Goal: Task Accomplishment & Management: Manage account settings

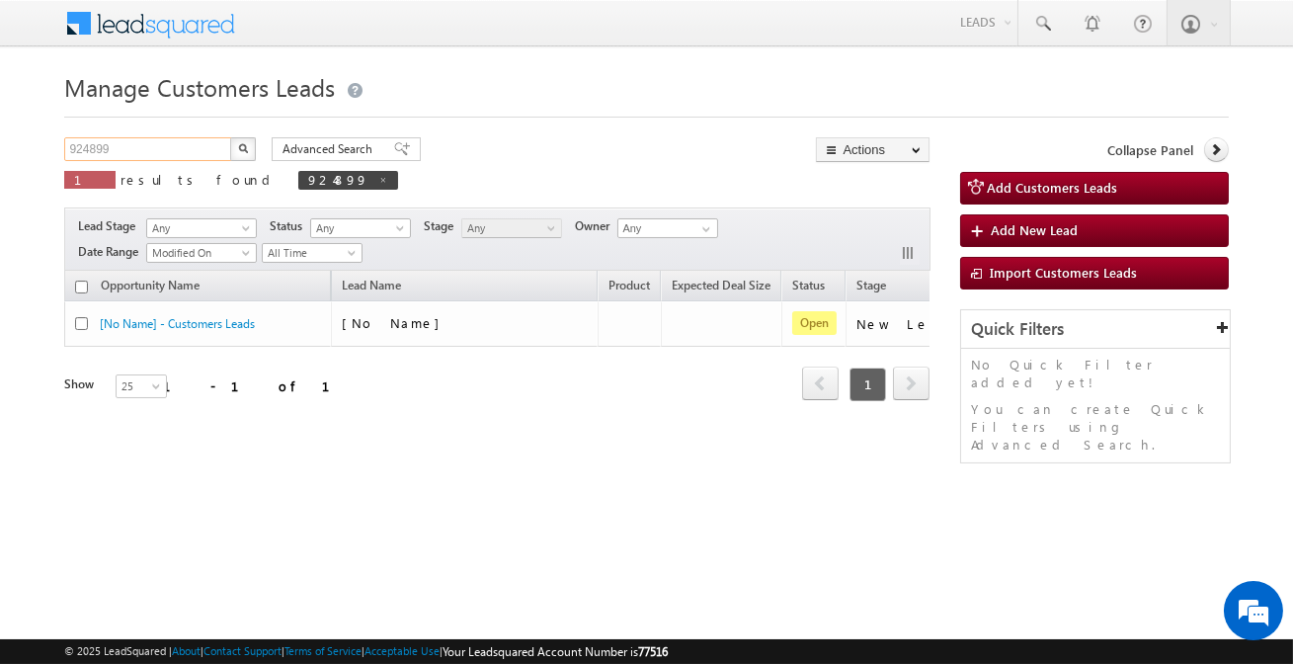
click at [178, 156] on input "924899" at bounding box center [148, 149] width 169 height 24
paste input "8211"
type input "928211"
click at [230, 137] on button "button" at bounding box center [243, 149] width 26 height 24
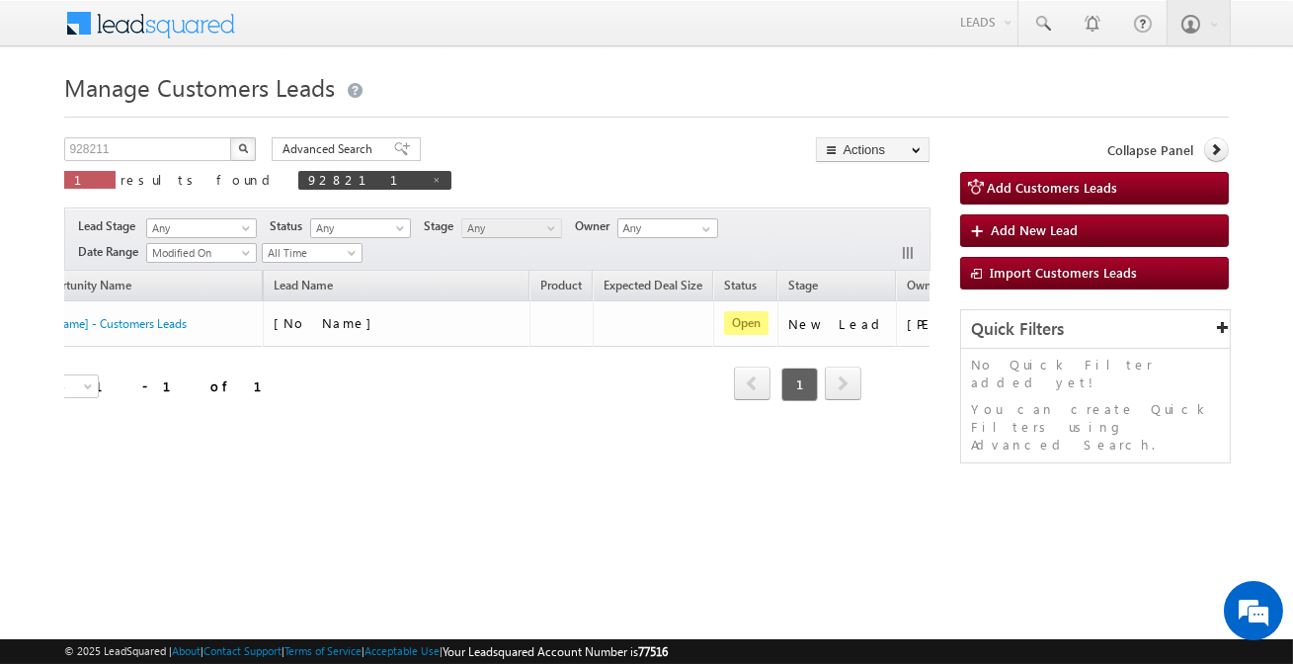
scroll to position [0, 165]
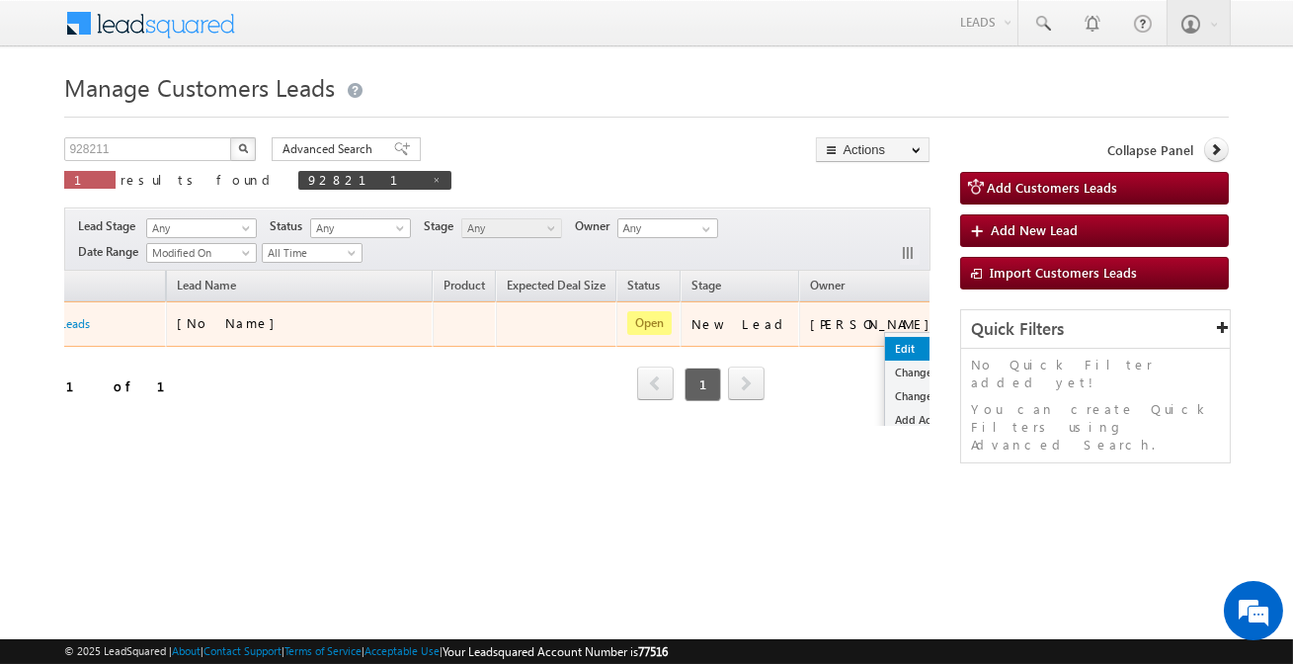
click at [885, 349] on link "Edit" at bounding box center [934, 349] width 99 height 24
click at [885, 346] on link "Edit" at bounding box center [934, 349] width 99 height 24
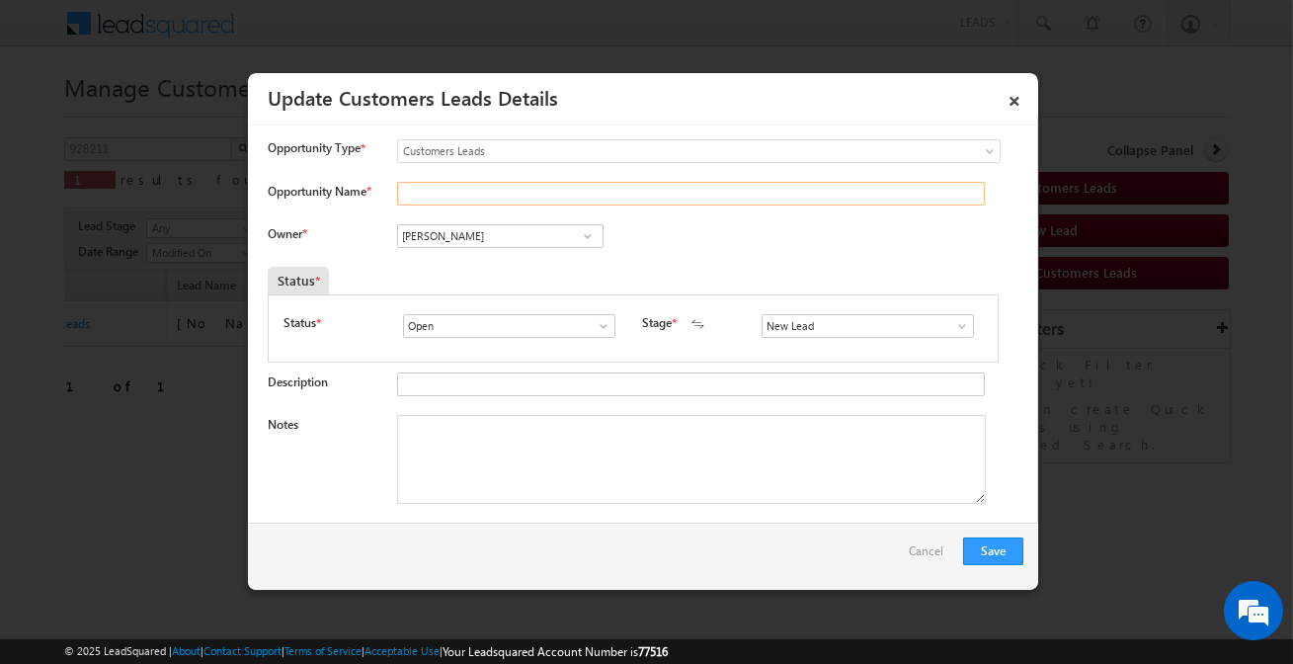
click at [474, 193] on input "Opportunity Name *" at bounding box center [691, 194] width 588 height 24
paste input "[PERSON_NAME]"
type input "[PERSON_NAME]"
click at [541, 243] on input "[PERSON_NAME]" at bounding box center [500, 236] width 206 height 24
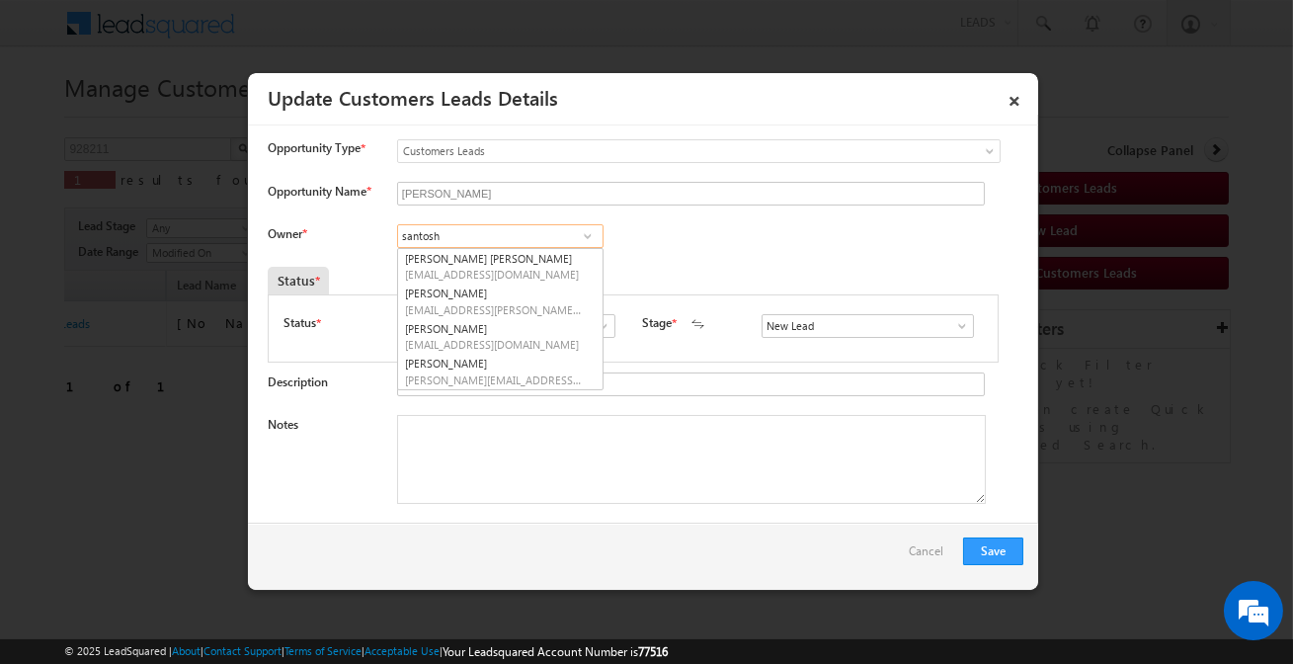
type input "santosh"
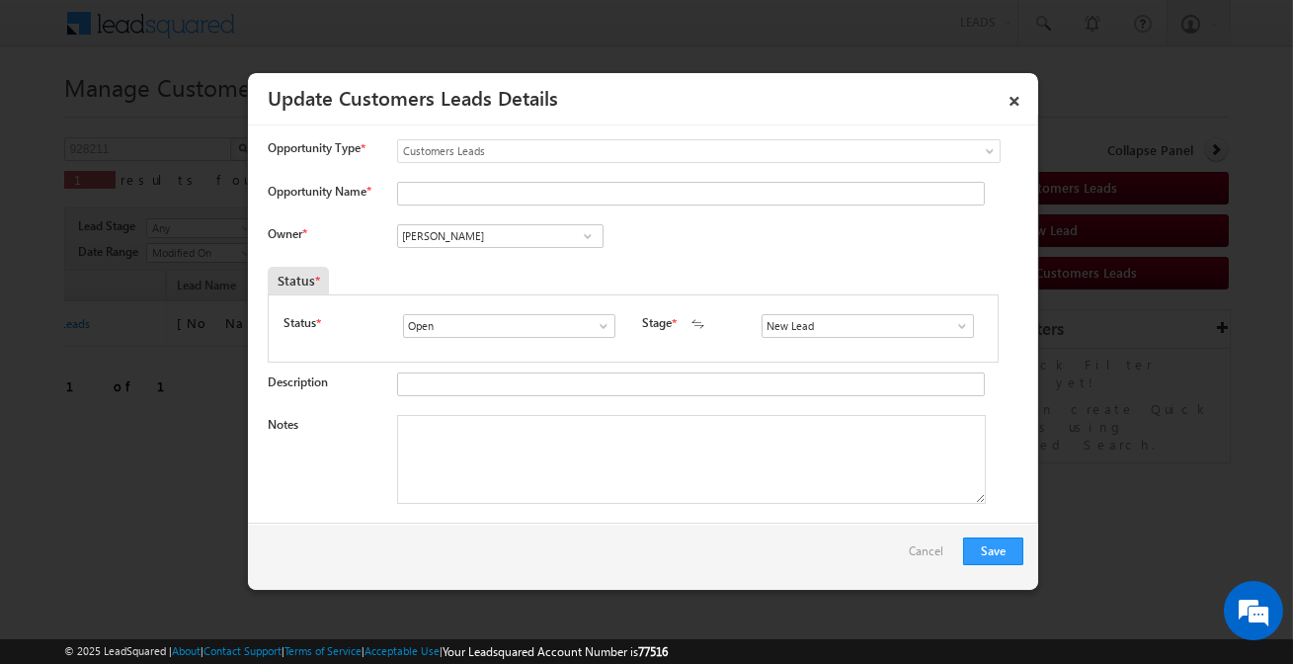
click at [586, 232] on span at bounding box center [588, 236] width 20 height 16
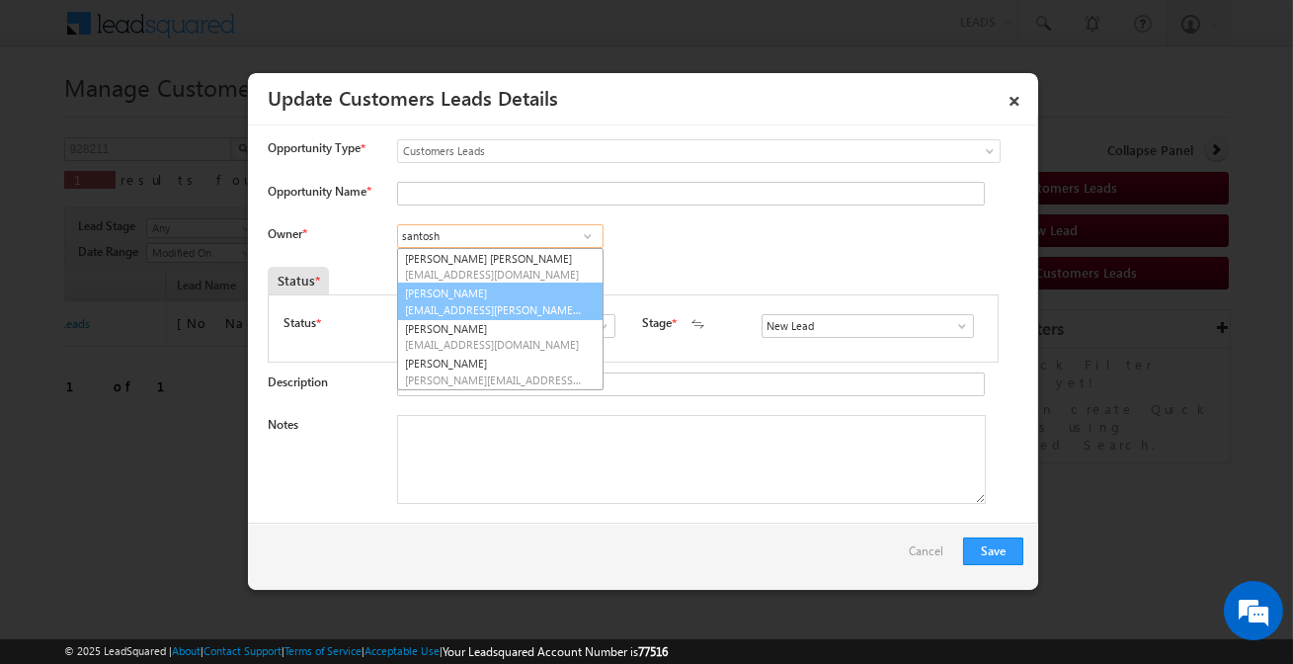
click at [495, 308] on span "[EMAIL_ADDRESS][PERSON_NAME][DOMAIN_NAME]" at bounding box center [494, 309] width 178 height 15
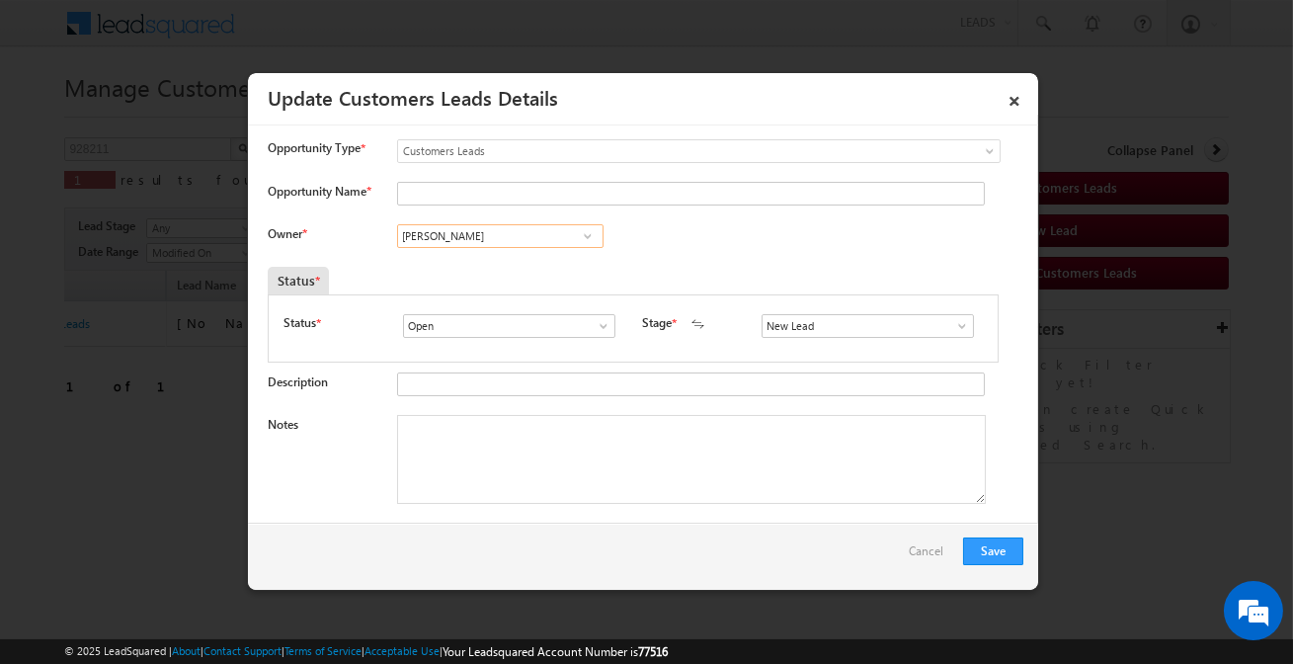
type input "[PERSON_NAME]"
drag, startPoint x: 784, startPoint y: 313, endPoint x: 792, endPoint y: 324, distance: 13.4
click at [788, 316] on div "Status * Open Won Lost Open Stage * New Lead Interested Pending Documents" at bounding box center [633, 328] width 731 height 68
click at [794, 326] on input "s" at bounding box center [868, 326] width 212 height 24
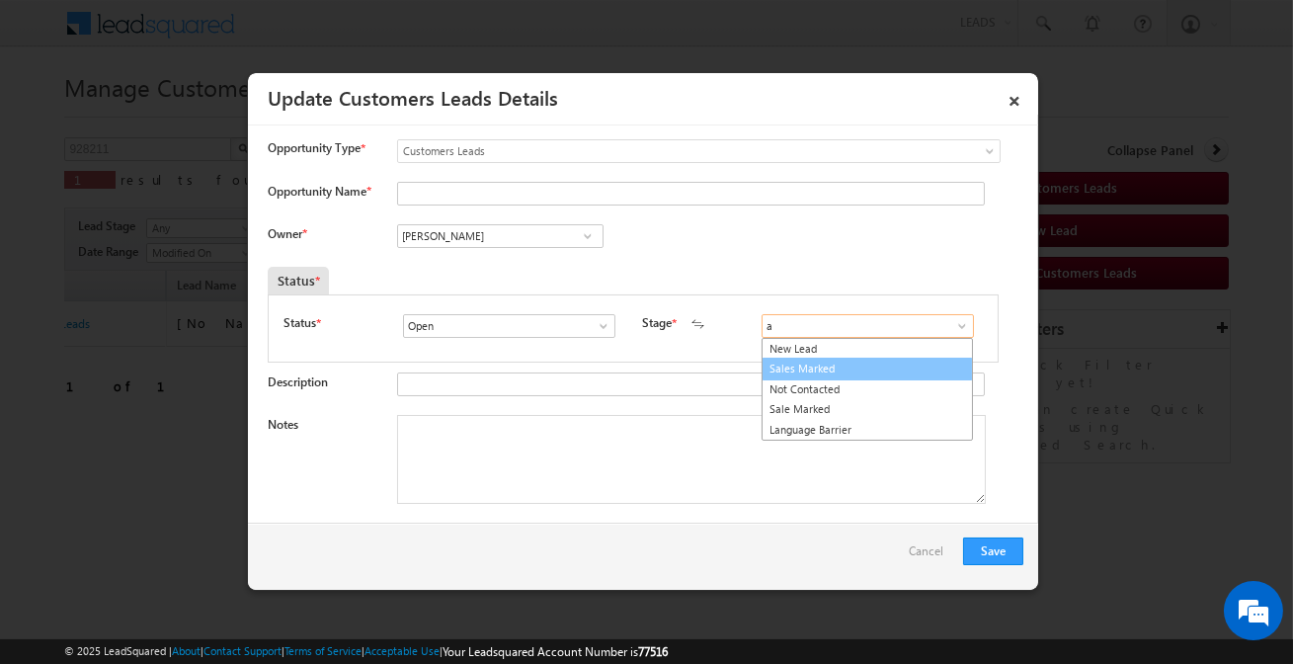
click at [795, 375] on link "Sales Marked" at bounding box center [867, 369] width 211 height 23
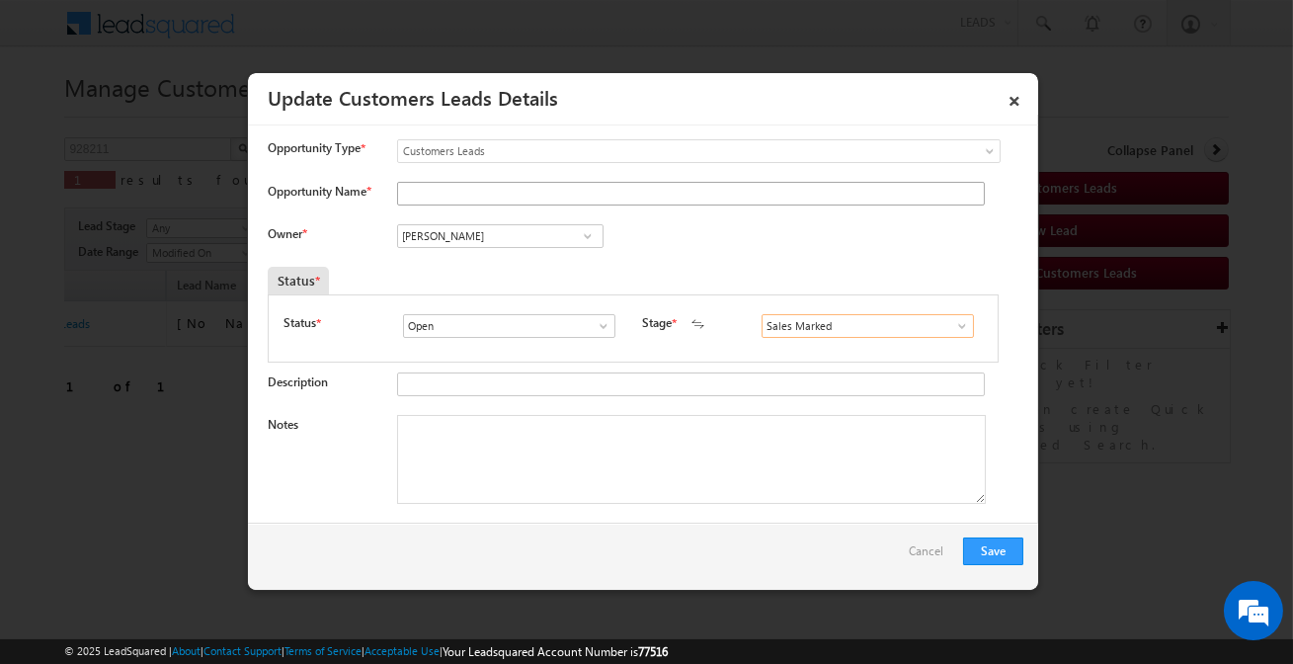
type input "Sales Marked"
click at [510, 188] on input "Opportunity Name *" at bounding box center [691, 194] width 588 height 24
paste input "[PERSON_NAME]"
type input "[PERSON_NAME]"
click at [578, 483] on textarea "Notes" at bounding box center [691, 459] width 589 height 89
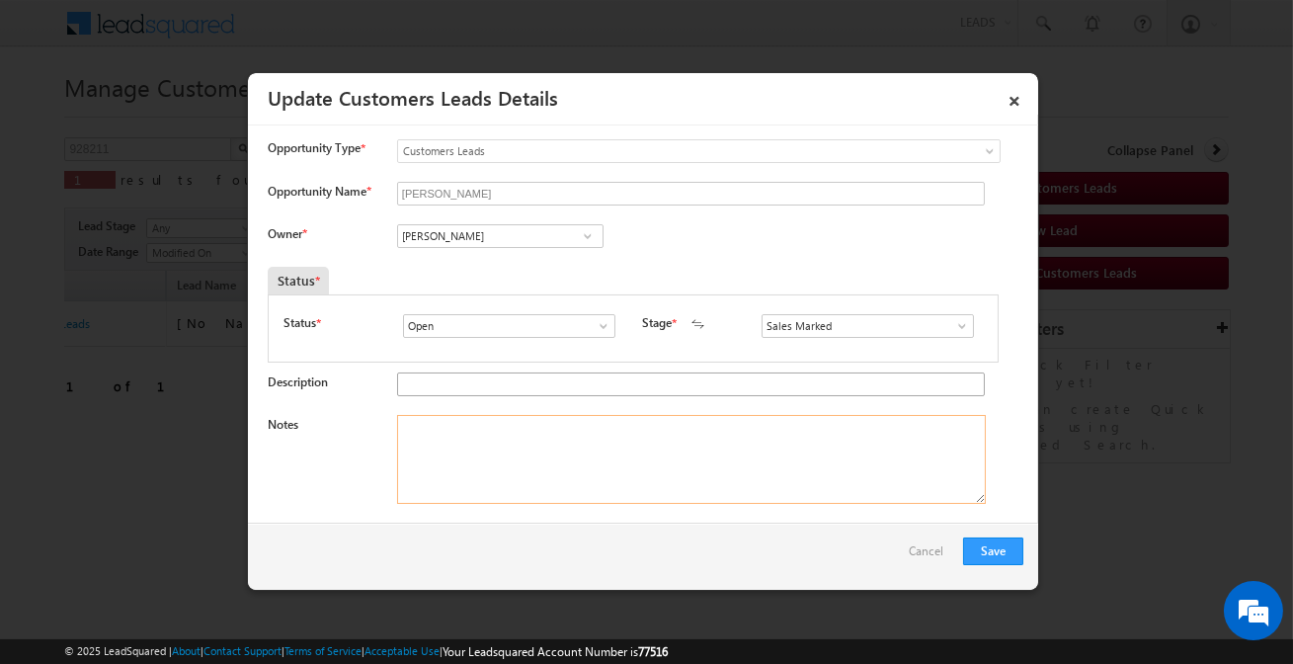
paste textarea "[PERSON_NAME] / Purchase / Required 25 lakh for purchase new property / 70k inc…"
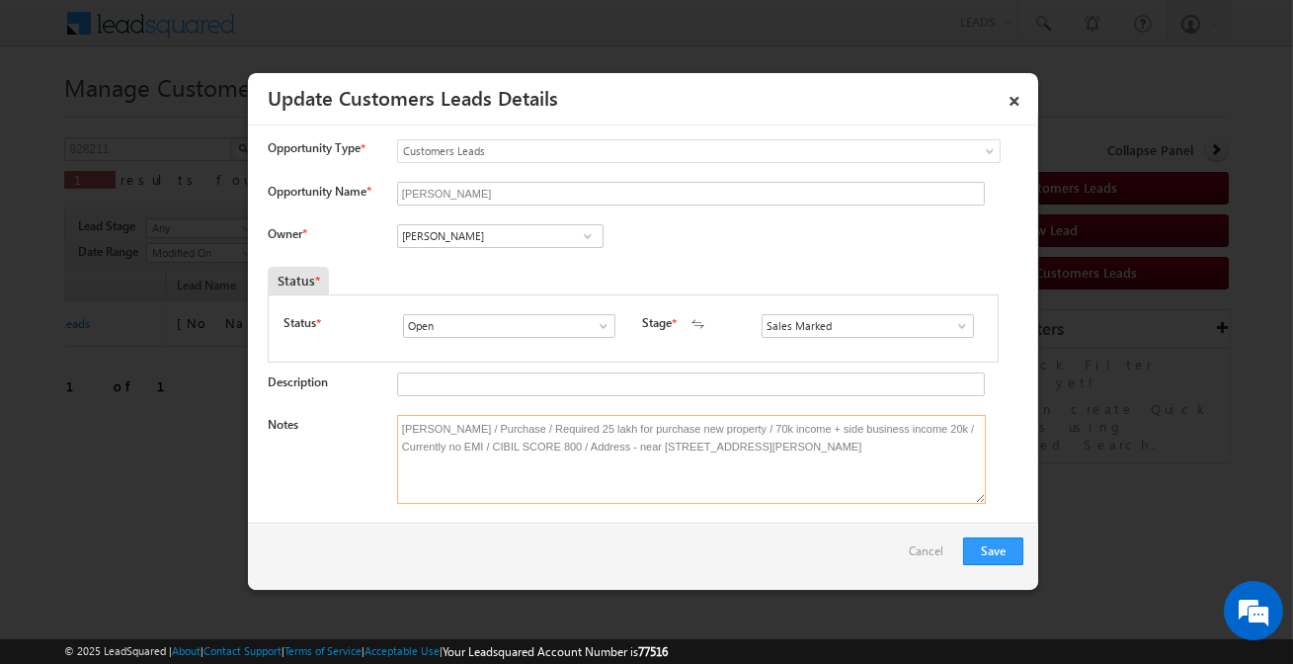
drag, startPoint x: 889, startPoint y: 451, endPoint x: 887, endPoint y: 495, distance: 43.5
click at [887, 495] on textarea "[PERSON_NAME] / Purchase / Required 25 lakh for purchase new property / 70k inc…" at bounding box center [691, 459] width 589 height 89
type textarea "[PERSON_NAME] / Purchase / Required 25 lakh for purchase new property / 70k inc…"
click at [991, 553] on button "Save" at bounding box center [993, 551] width 60 height 28
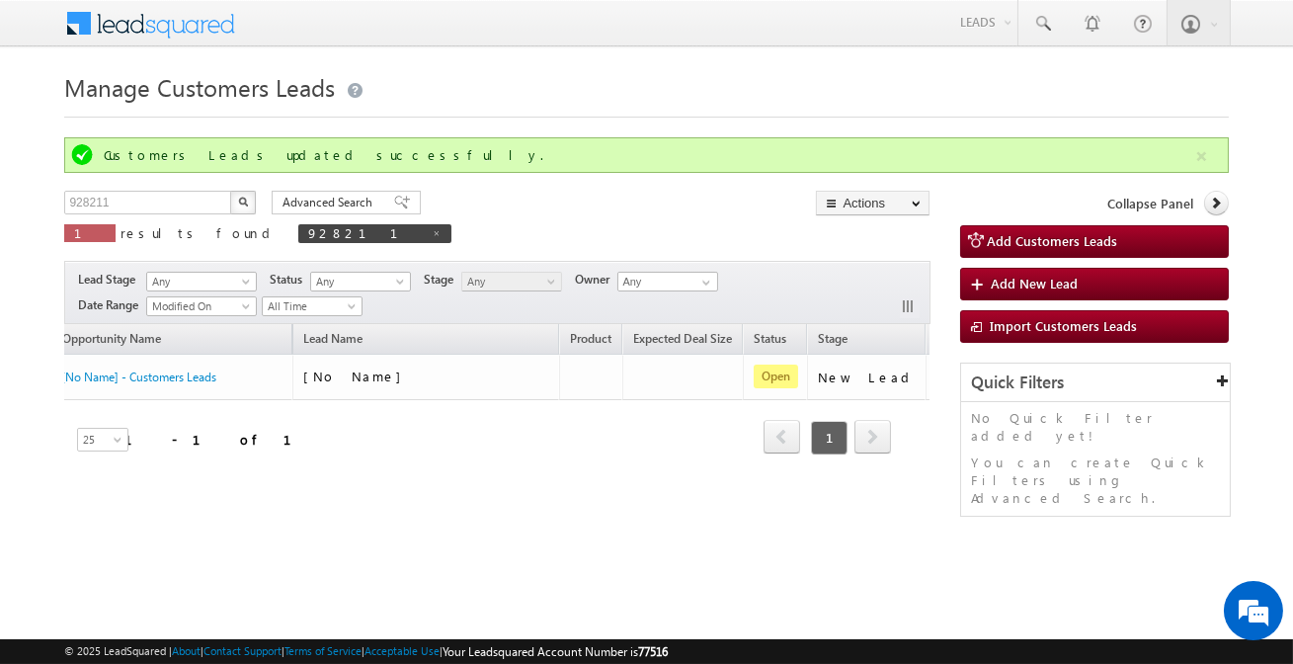
scroll to position [0, 0]
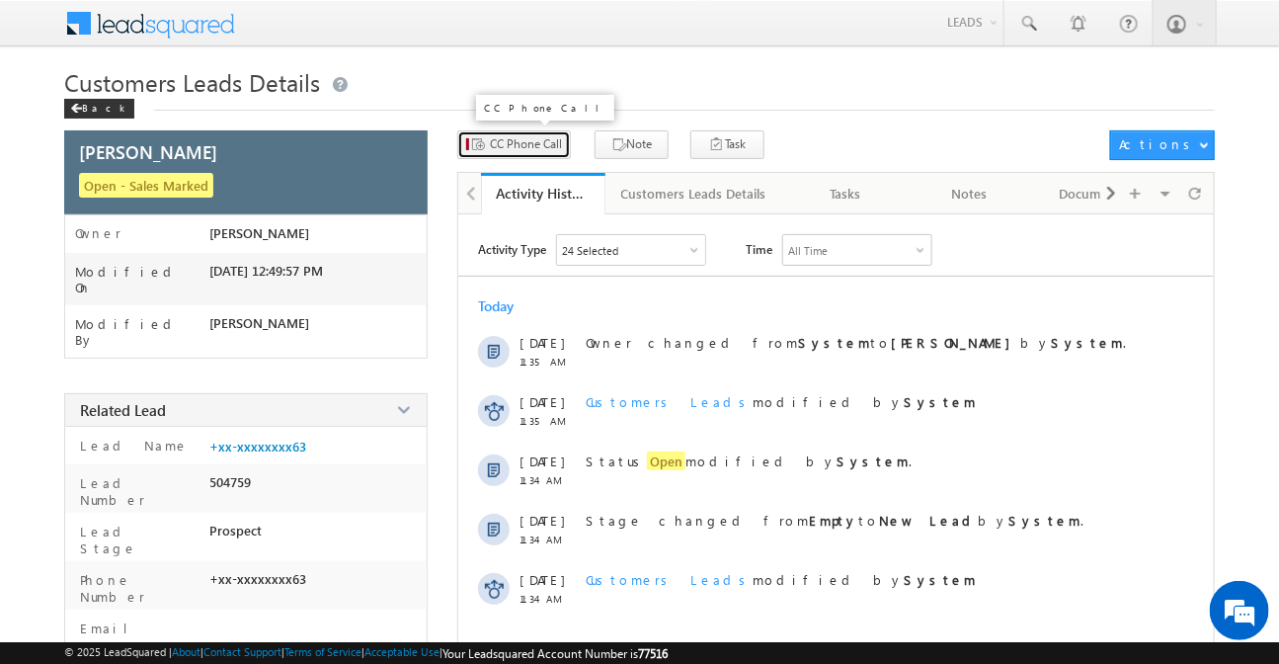
click at [544, 145] on span "CC Phone Call" at bounding box center [526, 144] width 72 height 18
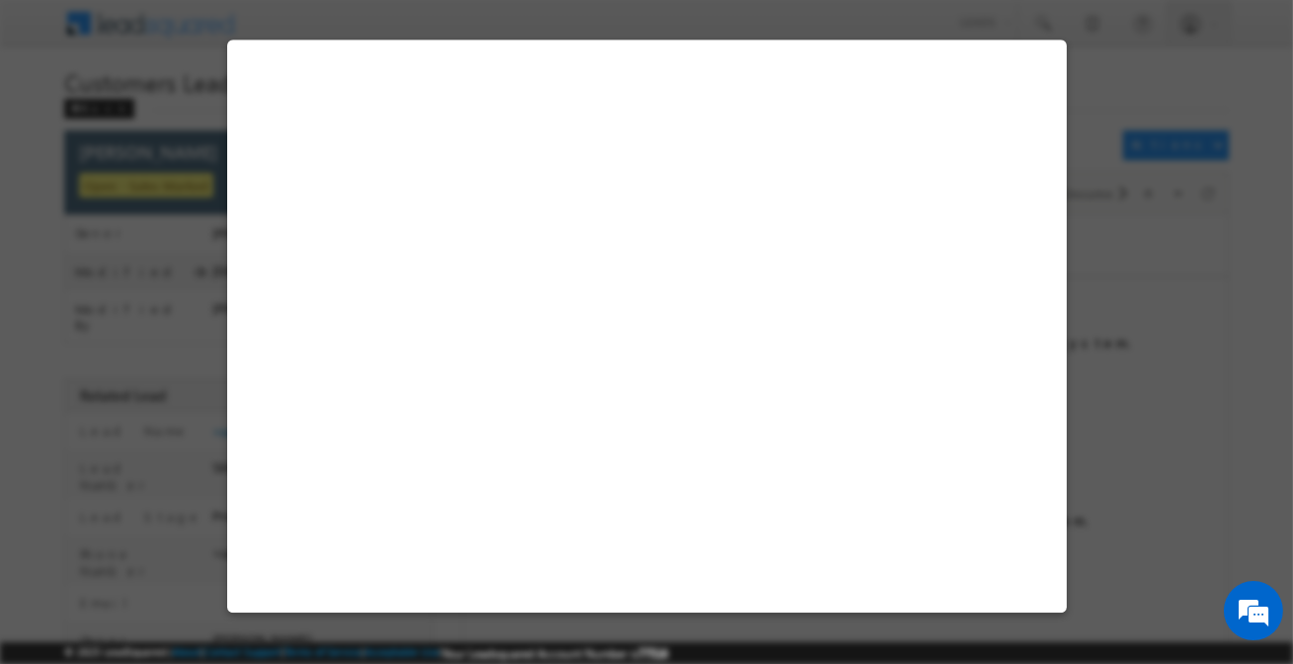
select select "Jaipur 2"
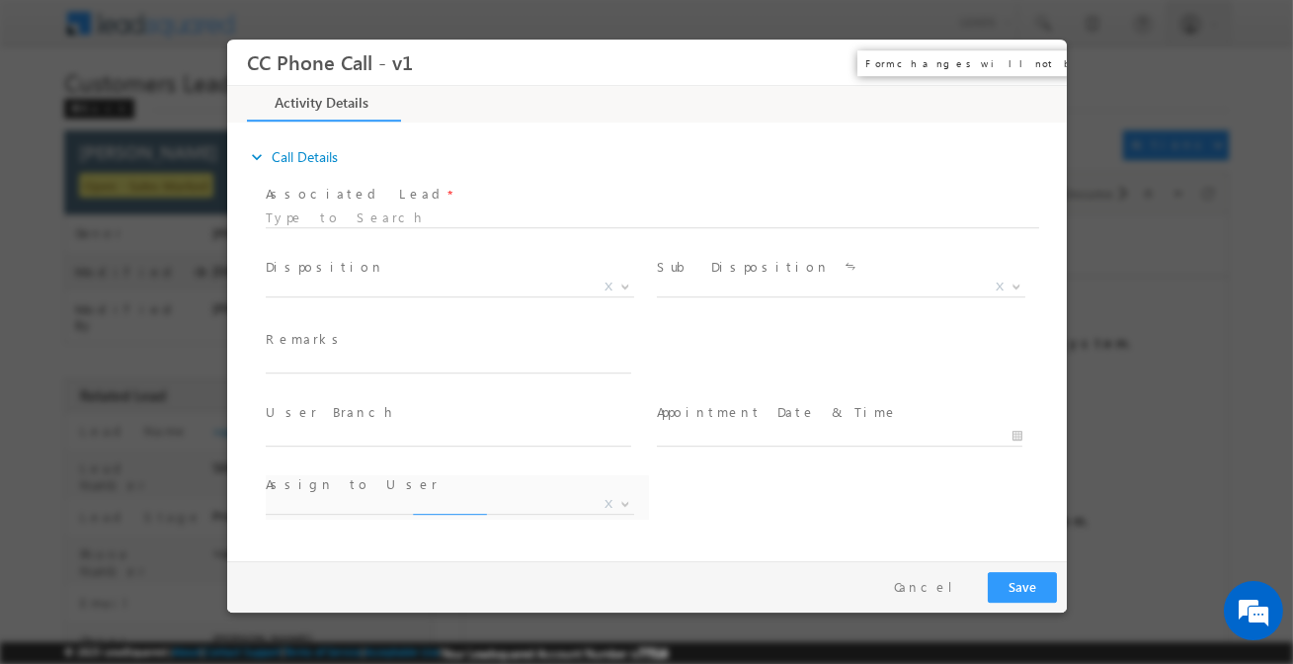
select select "[EMAIL_ADDRESS][PERSON_NAME][DOMAIN_NAME]"
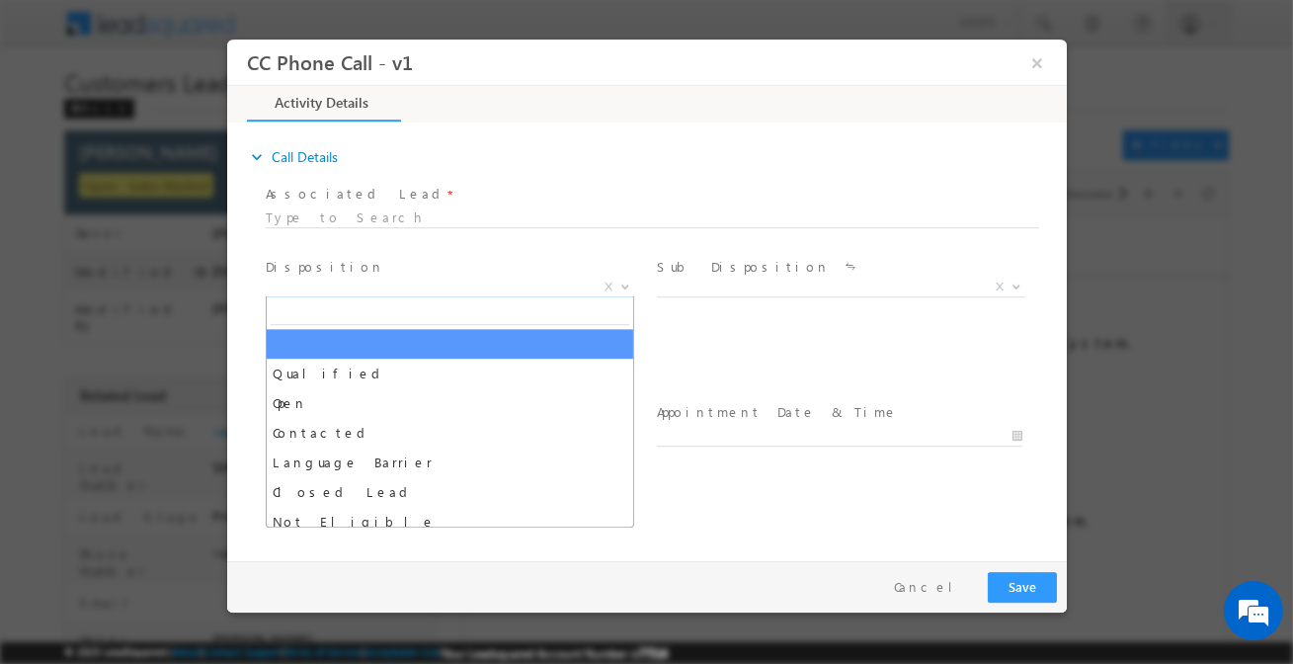
click at [472, 288] on span "X" at bounding box center [449, 288] width 368 height 20
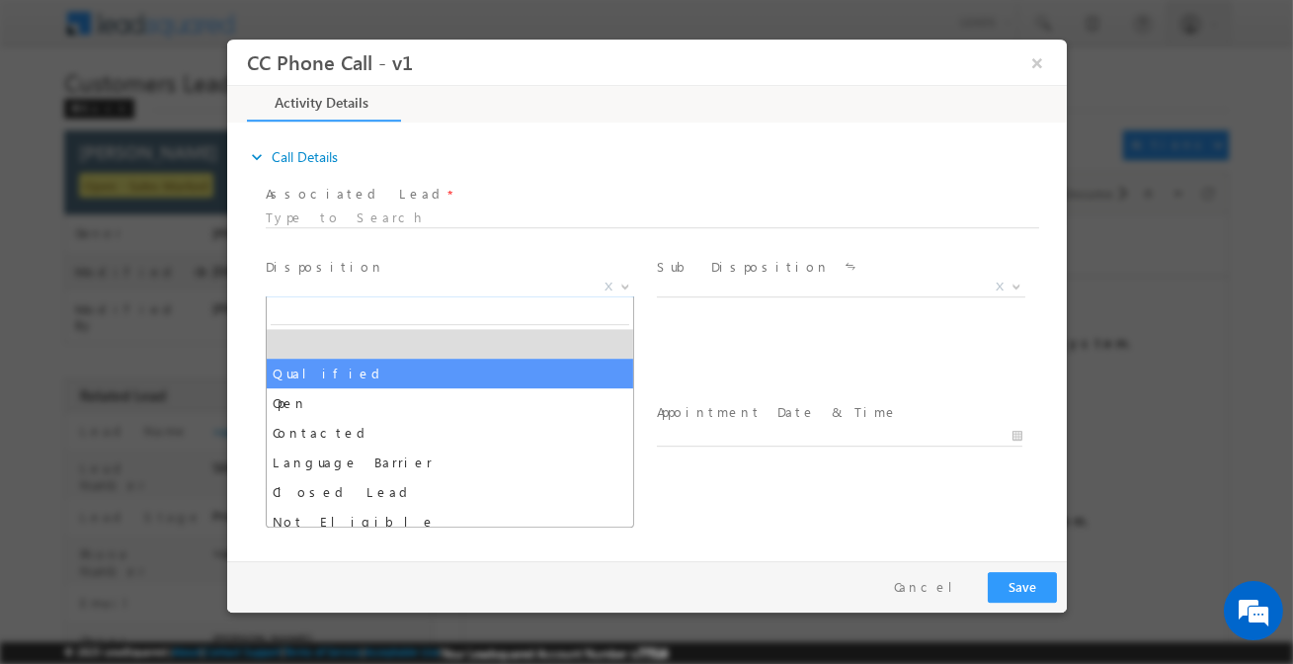
select select "Qualified"
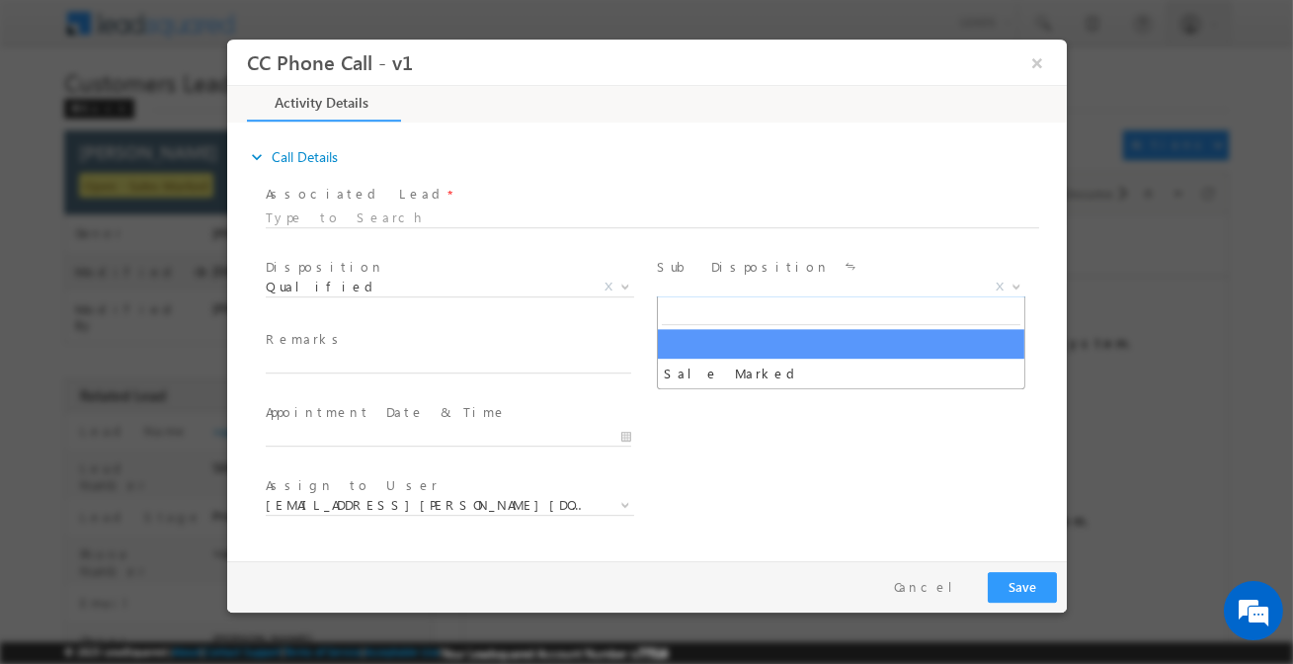
click at [724, 282] on span "X" at bounding box center [840, 288] width 368 height 20
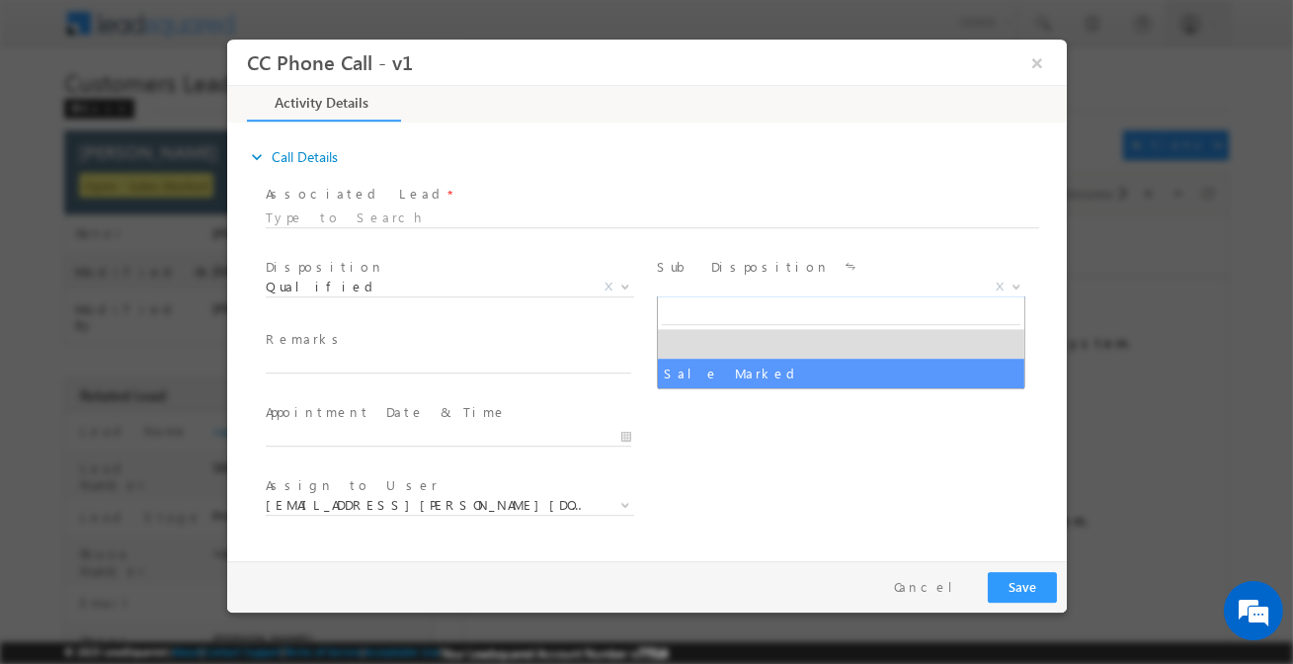
select select "Sale Marked"
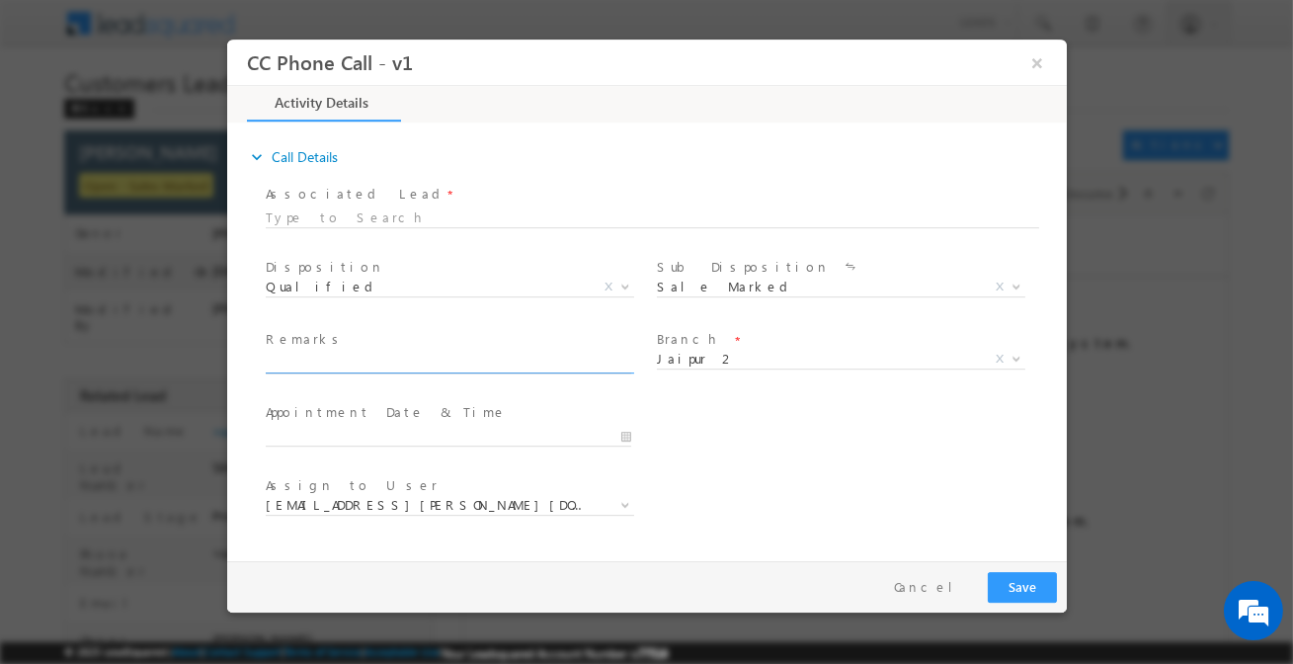
click at [519, 365] on input "text" at bounding box center [447, 364] width 365 height 20
paste input "[PERSON_NAME] / Purchase / Required 25 lakh for purchase new property / 70k inc…"
type input "[PERSON_NAME] / Purchase / Required 25 lakh for purchase new property / 70k inc…"
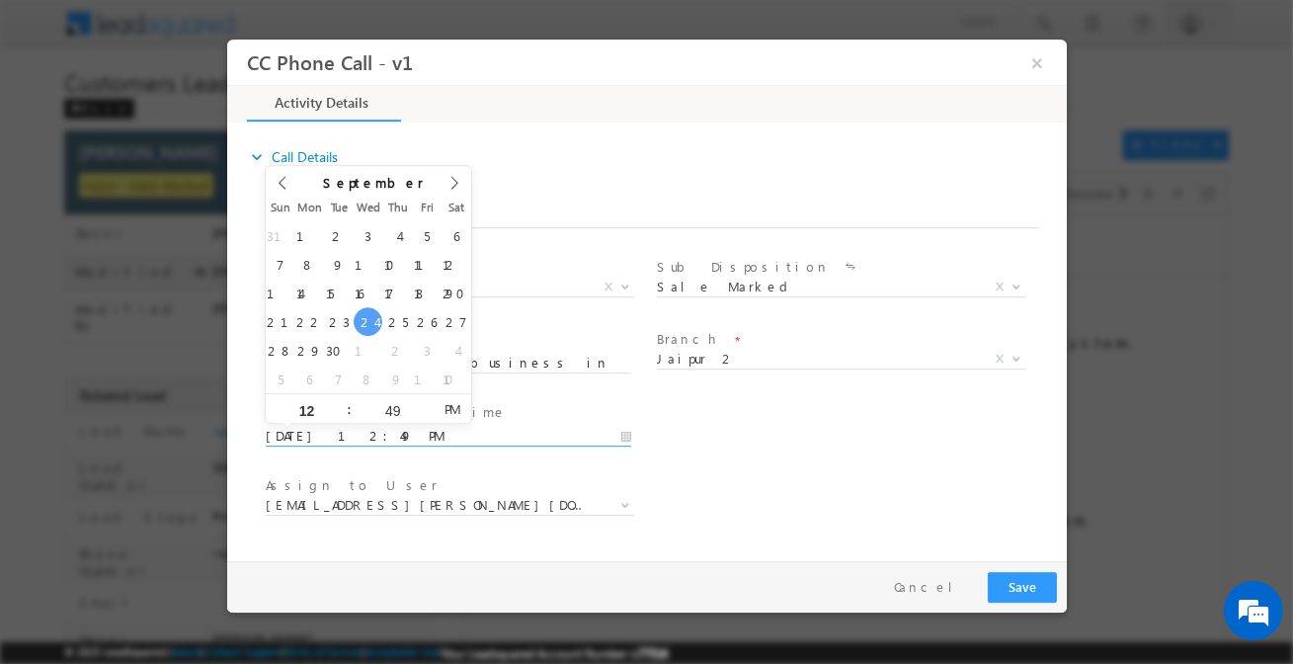
click at [626, 434] on input "[DATE] 12:49 PM" at bounding box center [447, 437] width 365 height 20
type input "[DATE] 12:49 PM"
drag, startPoint x: 285, startPoint y: 351, endPoint x: 295, endPoint y: 348, distance: 10.3
click at [323, 410] on input "12" at bounding box center [306, 411] width 82 height 13
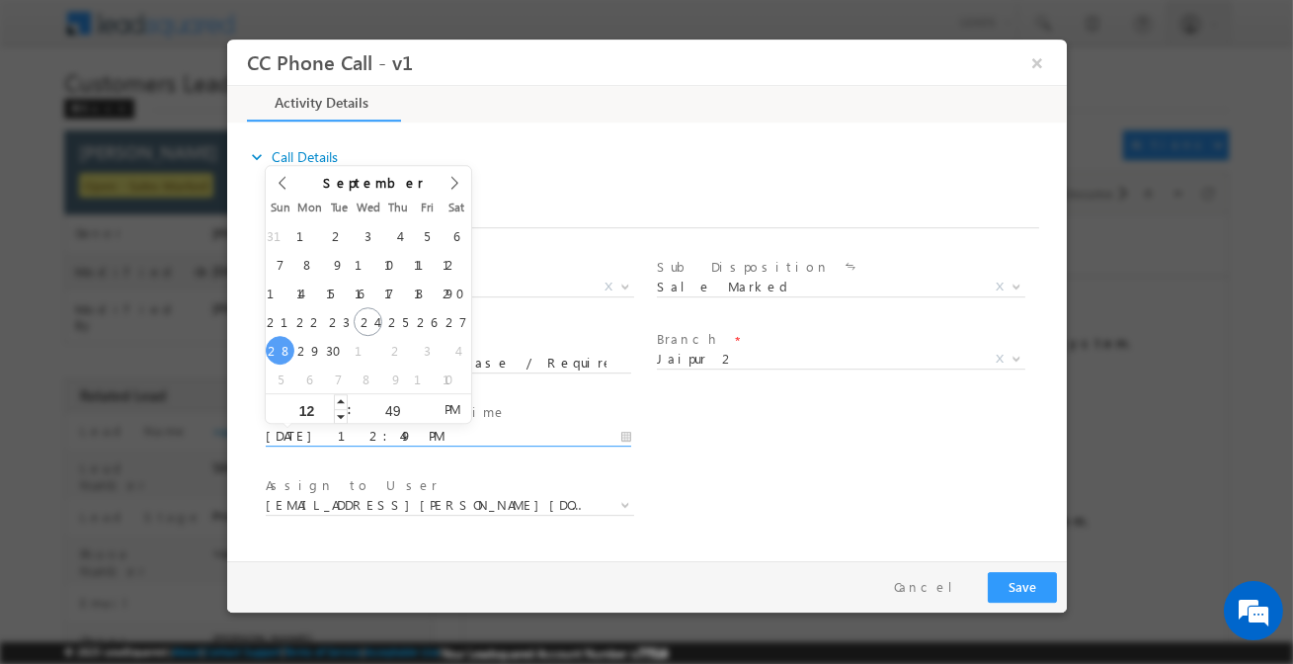
click at [323, 410] on input "12" at bounding box center [306, 411] width 82 height 13
click at [322, 410] on input "12" at bounding box center [306, 411] width 82 height 13
type input "11"
type input "[DATE] 11:49 PM"
click at [407, 412] on input "49" at bounding box center [392, 411] width 82 height 13
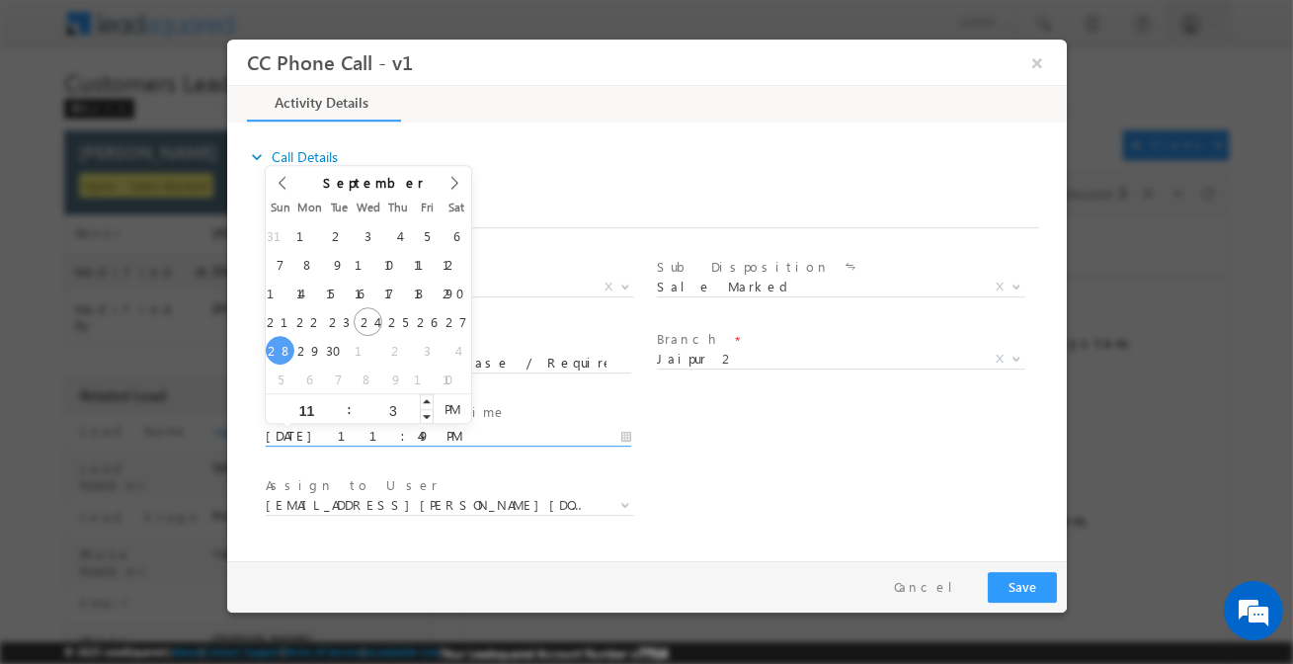
type input "30"
type input "[DATE] 11:30 AM"
click at [455, 421] on span "AM" at bounding box center [451, 409] width 37 height 30
click at [590, 477] on span "Assign to User *" at bounding box center [447, 486] width 364 height 22
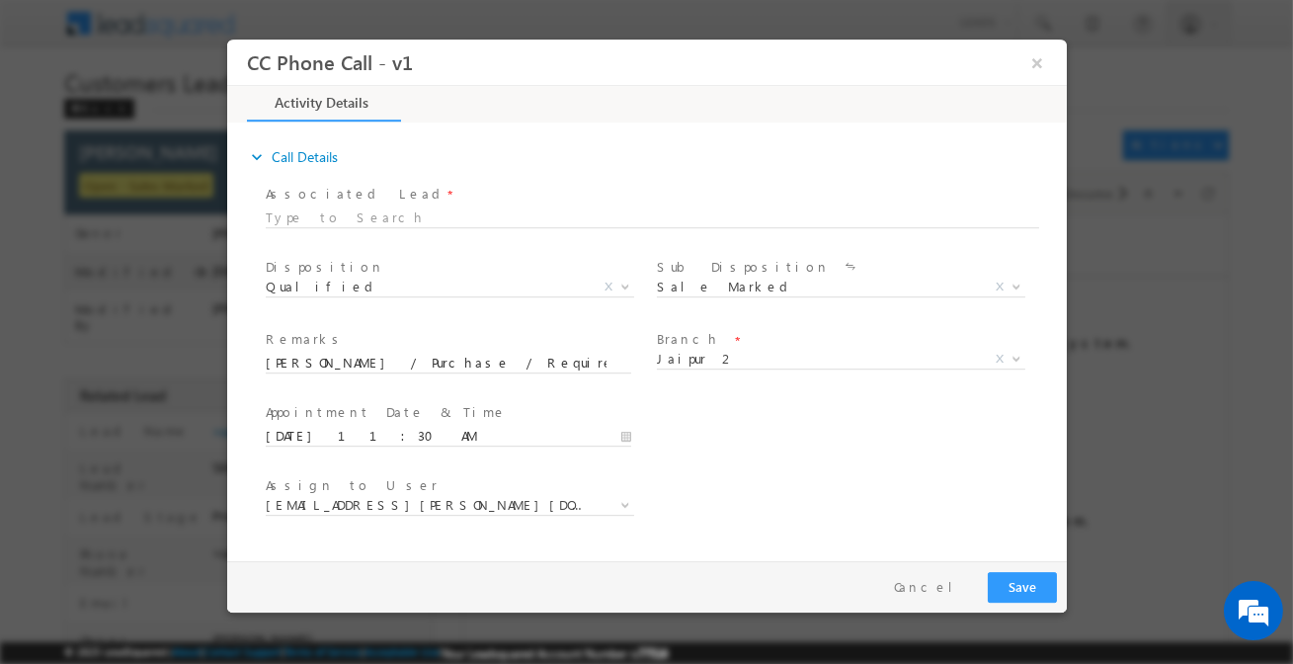
click at [1056, 596] on div "Pay & Save Save Cancel" at bounding box center [650, 586] width 849 height 51
click at [1034, 595] on button "Save" at bounding box center [1021, 587] width 69 height 31
